Goal: Task Accomplishment & Management: Manage account settings

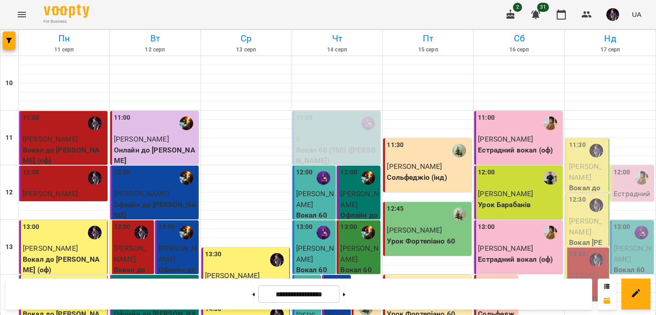
click at [583, 163] on span "Катерина Журавльова" at bounding box center [585, 172] width 33 height 20
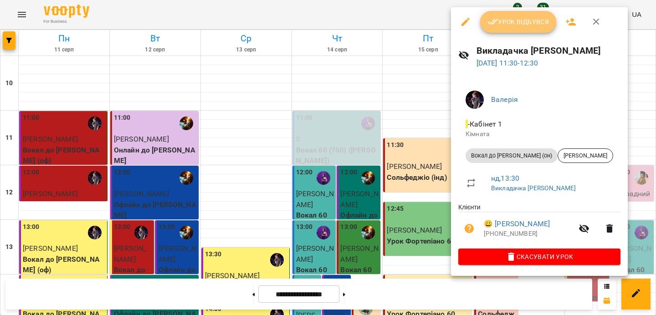
click at [516, 25] on span "Урок відбувся" at bounding box center [518, 21] width 62 height 11
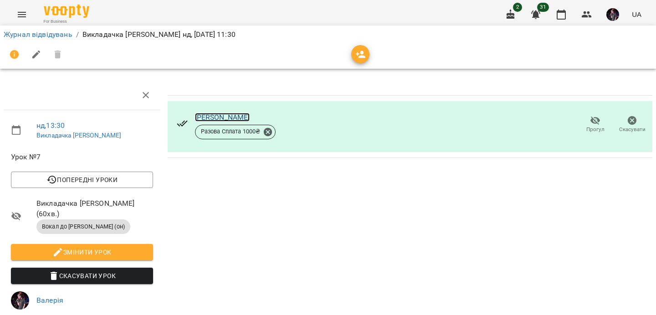
click at [240, 113] on link "Катерина Журавльова" at bounding box center [222, 117] width 55 height 9
click at [48, 35] on link "Журнал відвідувань" at bounding box center [38, 34] width 69 height 9
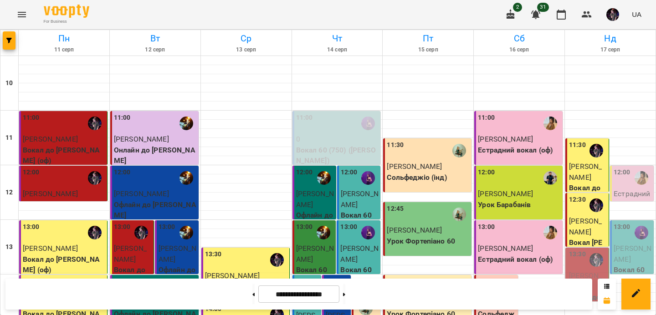
scroll to position [129, 0]
click at [589, 271] on p "[PERSON_NAME]" at bounding box center [588, 281] width 38 height 21
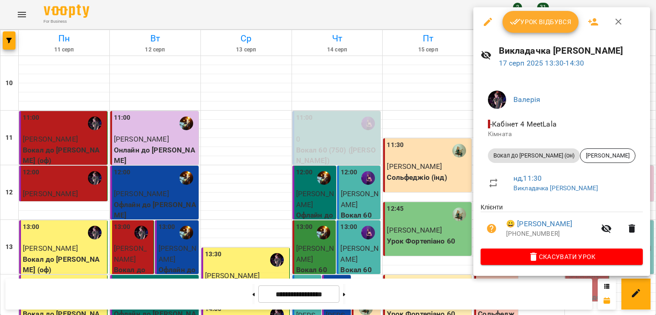
click at [541, 22] on span "Урок відбувся" at bounding box center [541, 21] width 62 height 11
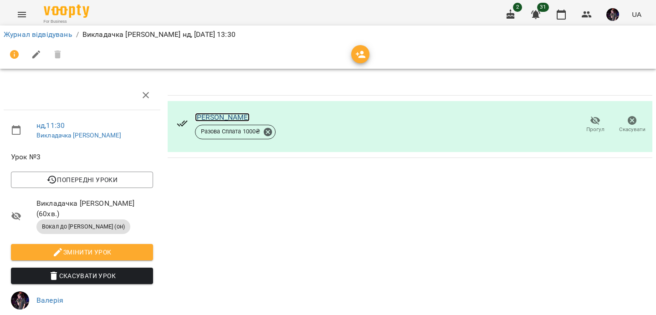
click at [220, 117] on link "[PERSON_NAME]" at bounding box center [222, 117] width 55 height 9
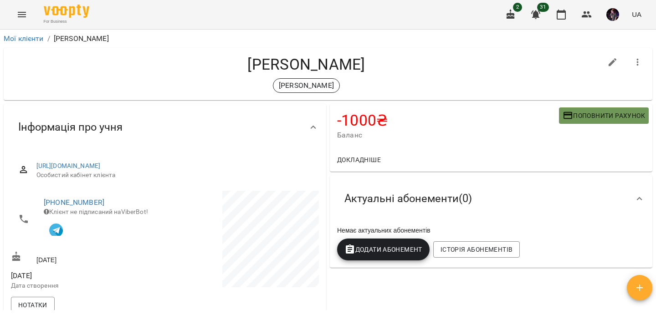
click at [597, 114] on span "Поповнити рахунок" at bounding box center [603, 115] width 82 height 11
select select "****"
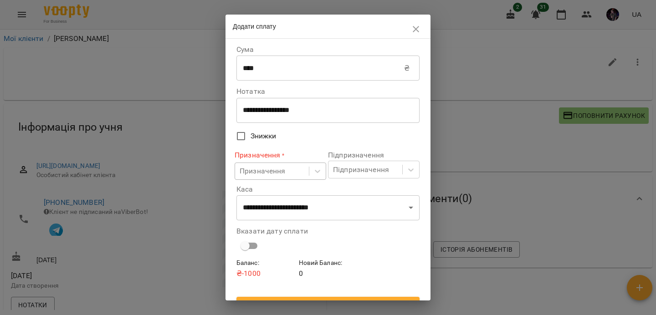
click at [297, 178] on div "Призначення" at bounding box center [272, 171] width 74 height 17
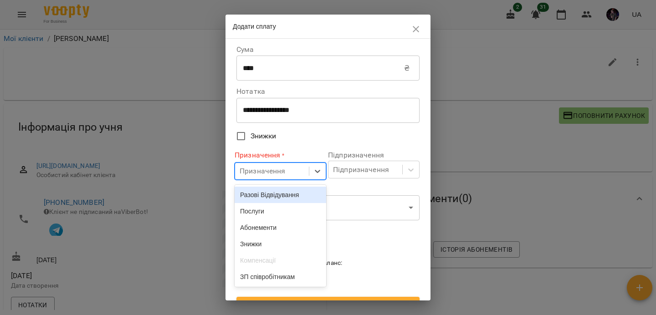
click at [294, 190] on div "Разові Відвідування" at bounding box center [281, 195] width 92 height 16
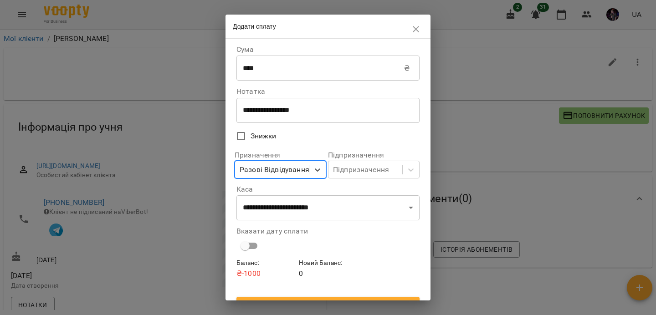
scroll to position [17, 0]
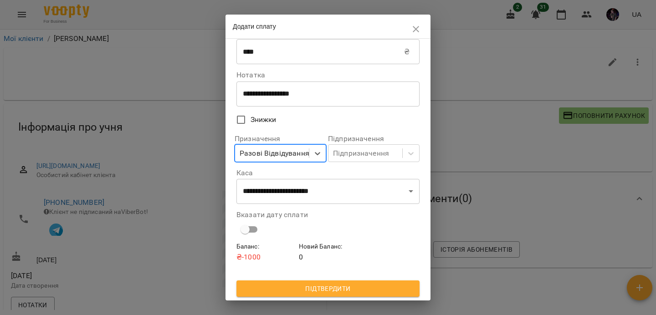
click at [307, 287] on span "Підтвердити" at bounding box center [328, 288] width 168 height 11
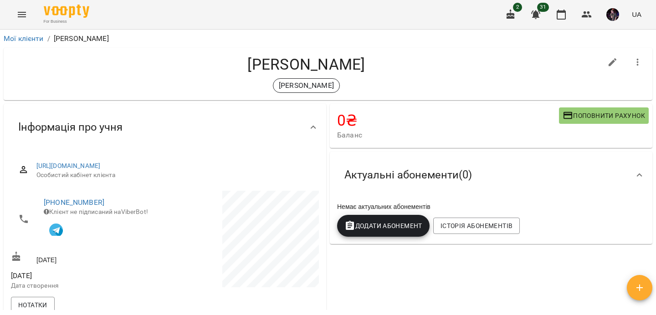
click at [26, 15] on icon "Menu" at bounding box center [21, 14] width 11 height 11
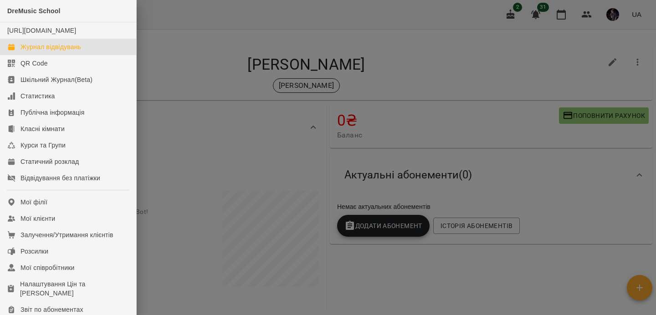
click at [59, 51] on div "Журнал відвідувань" at bounding box center [50, 46] width 61 height 9
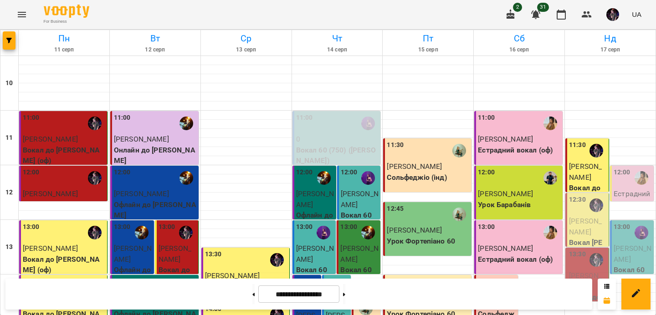
click at [591, 214] on div at bounding box center [596, 205] width 21 height 21
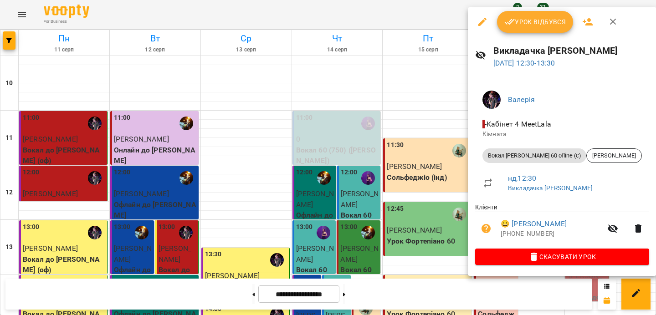
click at [531, 25] on span "Урок відбувся" at bounding box center [535, 21] width 62 height 11
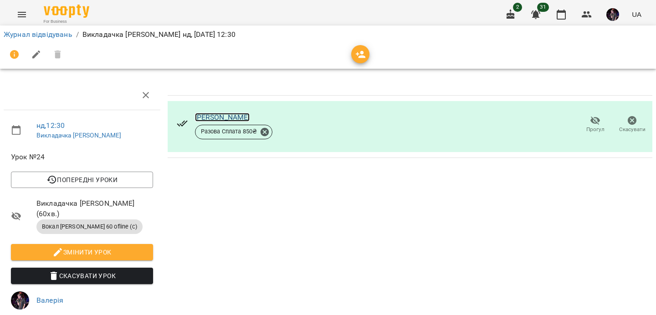
click at [230, 118] on link "Катерина Сукманова" at bounding box center [222, 117] width 55 height 9
